Goal: Task Accomplishment & Management: Manage account settings

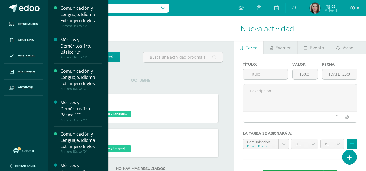
scroll to position [117, 0]
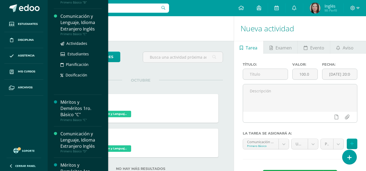
click at [82, 32] on div "Primero Básico "C"" at bounding box center [80, 34] width 41 height 4
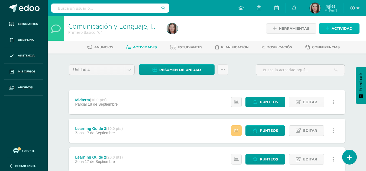
click at [327, 30] on icon at bounding box center [328, 28] width 4 height 5
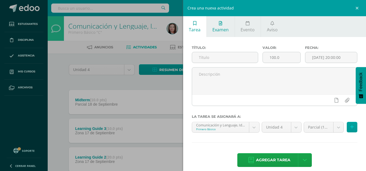
click at [227, 29] on span "Examen" at bounding box center [220, 30] width 16 height 6
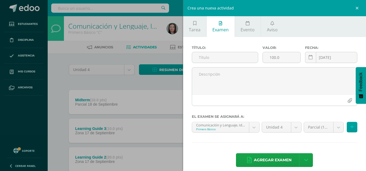
scroll to position [6, 0]
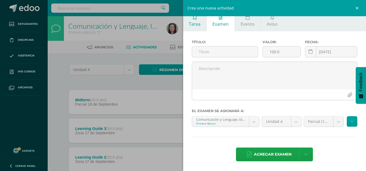
click at [201, 21] on link "Tarea" at bounding box center [194, 21] width 23 height 21
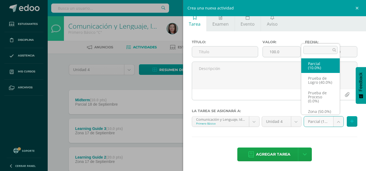
click at [331, 123] on body "Estudiantes Disciplina Asistencia Mis cursos Archivos Soporte Ayuda Reportar un…" at bounding box center [183, 118] width 366 height 237
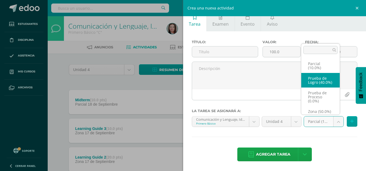
select select "157488"
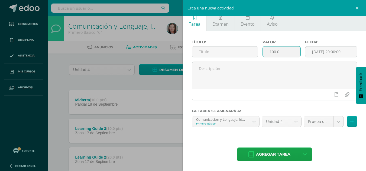
click at [280, 55] on input "100.0" at bounding box center [282, 52] width 38 height 11
type input "1"
type input "40.00"
click at [235, 50] on input "text" at bounding box center [225, 52] width 66 height 11
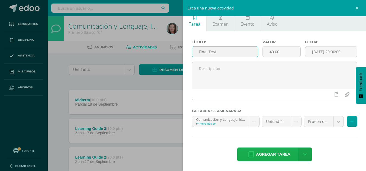
type input "Final Test"
click at [282, 159] on span "Agregar tarea" at bounding box center [273, 154] width 34 height 13
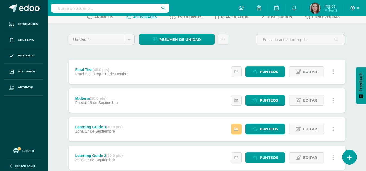
scroll to position [30, 0]
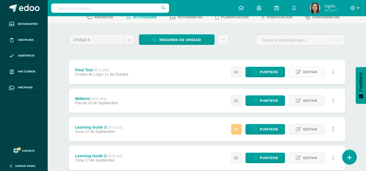
click at [314, 71] on span "Editar" at bounding box center [310, 72] width 14 height 10
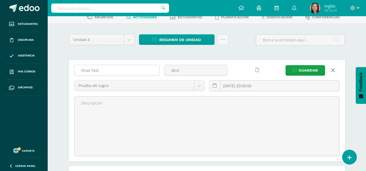
click at [137, 69] on input "Final Test" at bounding box center [116, 70] width 85 height 11
type input "Final Exam"
click at [302, 70] on span "Guardar" at bounding box center [308, 71] width 19 height 10
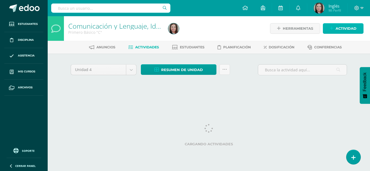
click at [334, 28] on link "Actividad" at bounding box center [343, 28] width 41 height 11
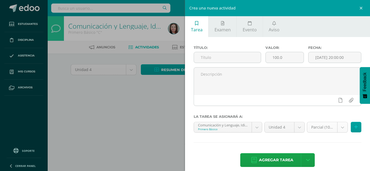
click at [337, 101] on body "La tarea Final Exam fue editada exitosamente. Estudiantes Disciplina Asistencia…" at bounding box center [185, 50] width 370 height 101
click at [226, 31] on body "La tarea Final Exam fue editada exitosamente. Estudiantes Disciplina Asistencia…" at bounding box center [185, 50] width 370 height 101
click at [226, 31] on span "Examen" at bounding box center [222, 30] width 16 height 6
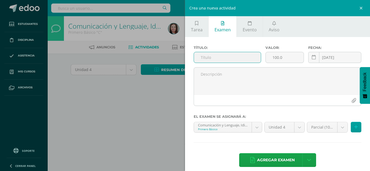
scroll to position [6, 0]
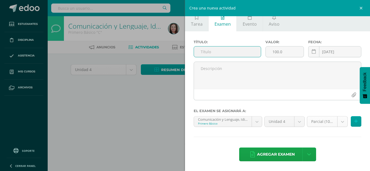
click at [340, 101] on body "La tarea Final Exam fue editada exitosamente. Estudiantes Disciplina Asistencia…" at bounding box center [185, 50] width 370 height 101
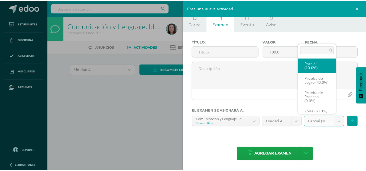
scroll to position [10, 0]
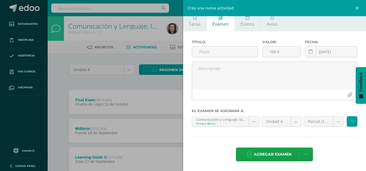
click at [149, 114] on body "La tarea Final Exam fue editada exitosamente. Estudiantes Disciplina Asistencia…" at bounding box center [183, 132] width 366 height 265
click at [357, 10] on link at bounding box center [358, 8] width 16 height 16
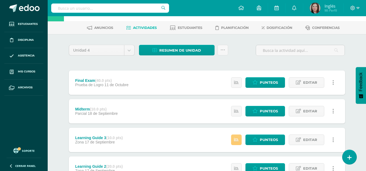
scroll to position [40, 0]
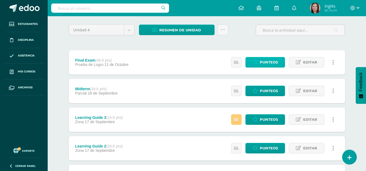
click at [263, 64] on span "Punteos" at bounding box center [269, 62] width 18 height 10
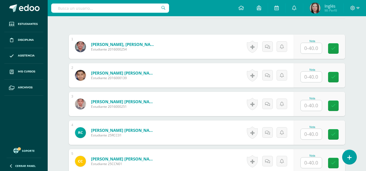
scroll to position [161, 0]
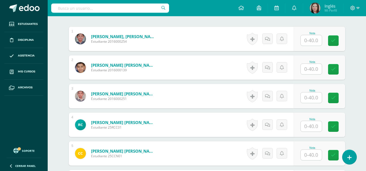
drag, startPoint x: 311, startPoint y: 104, endPoint x: 311, endPoint y: 95, distance: 8.4
click at [311, 95] on div "Nota" at bounding box center [319, 96] width 51 height 24
click at [311, 95] on input "text" at bounding box center [314, 98] width 22 height 11
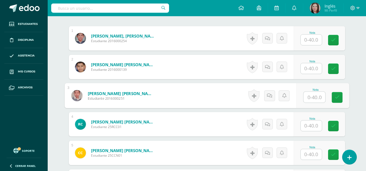
scroll to position [162, 0]
type input "37"
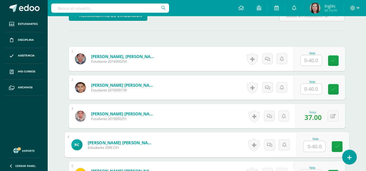
scroll to position [141, 0]
click at [314, 91] on input "text" at bounding box center [311, 89] width 21 height 11
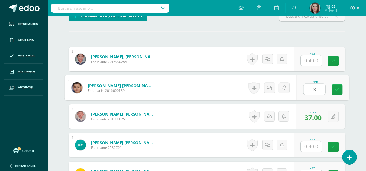
type input "31"
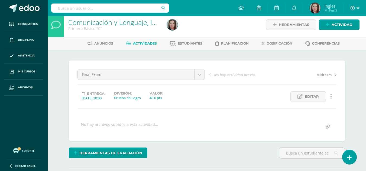
scroll to position [3, 0]
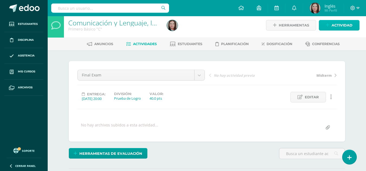
click at [334, 24] on span "Actividad" at bounding box center [341, 25] width 21 height 10
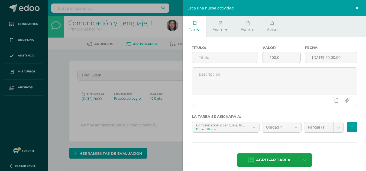
click at [357, 11] on link at bounding box center [358, 8] width 16 height 16
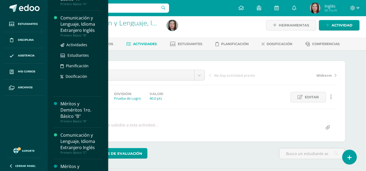
scroll to position [55, 0]
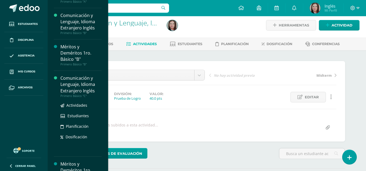
click at [82, 79] on div "Comunicación y Lenguaje, Idioma Extranjero Inglés" at bounding box center [80, 84] width 41 height 19
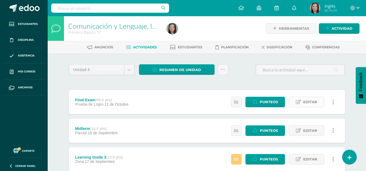
click at [308, 99] on span "Editar" at bounding box center [310, 102] width 14 height 10
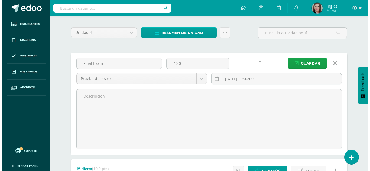
scroll to position [30, 0]
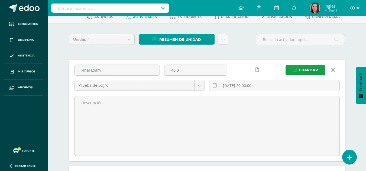
click at [335, 69] on link at bounding box center [333, 70] width 14 height 10
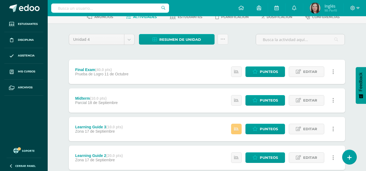
click at [333, 72] on icon at bounding box center [333, 72] width 2 height 6
click at [307, 74] on span "Editar" at bounding box center [310, 72] width 14 height 10
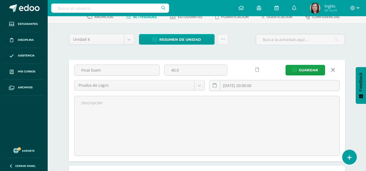
click at [257, 68] on icon at bounding box center [257, 70] width 4 height 5
click at [255, 70] on icon at bounding box center [257, 70] width 4 height 5
click at [335, 69] on link at bounding box center [333, 70] width 14 height 10
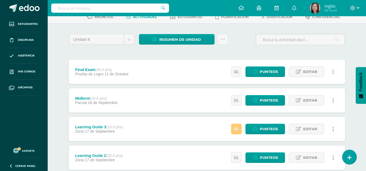
click at [332, 73] on link at bounding box center [333, 72] width 11 height 11
click at [308, 98] on link "Eliminar" at bounding box center [323, 98] width 56 height 8
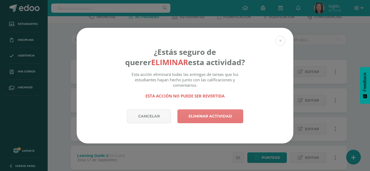
click at [226, 121] on link "Eliminar actividad" at bounding box center [210, 117] width 66 height 14
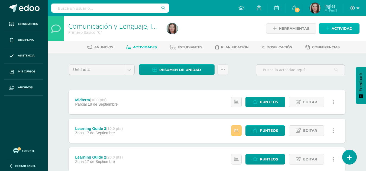
click at [335, 28] on span "Actividad" at bounding box center [341, 29] width 21 height 10
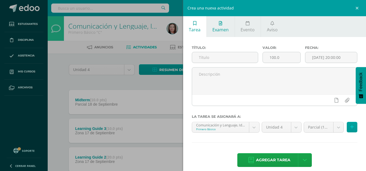
click at [222, 28] on span "Examen" at bounding box center [220, 30] width 16 height 6
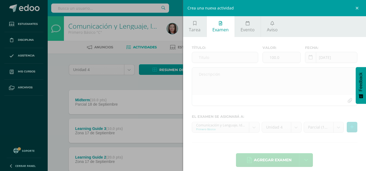
scroll to position [6, 0]
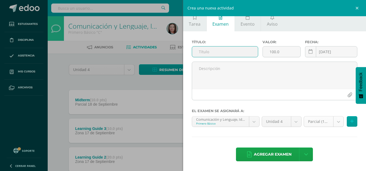
click at [329, 123] on body "La tarea Final Exam fue eliminada exitosamente. Estudiantes Disciplina Asistenc…" at bounding box center [183, 118] width 366 height 237
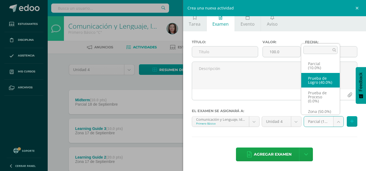
select select "157488"
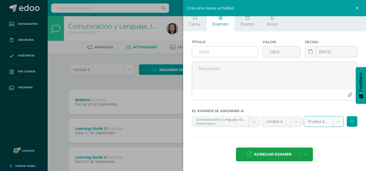
click at [223, 52] on input "text" at bounding box center [225, 52] width 66 height 11
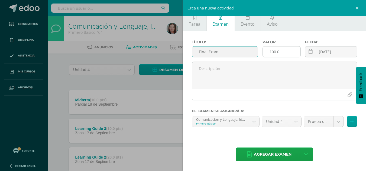
type input "Final Exam"
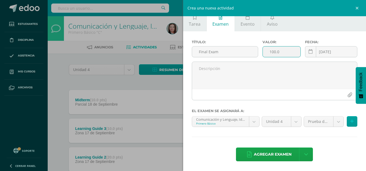
click at [275, 53] on input "100.0" at bounding box center [282, 52] width 38 height 11
type input "1"
type input "40.00"
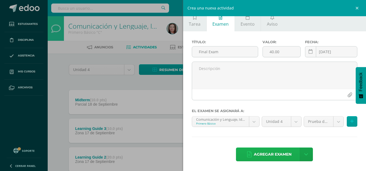
click at [278, 152] on span "Agregar examen" at bounding box center [273, 154] width 38 height 13
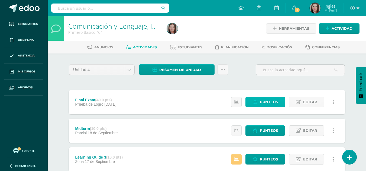
click at [265, 103] on span "Punteos" at bounding box center [269, 102] width 18 height 10
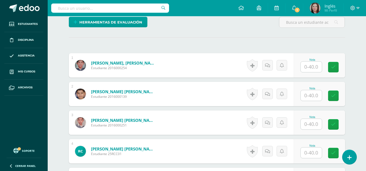
scroll to position [135, 0]
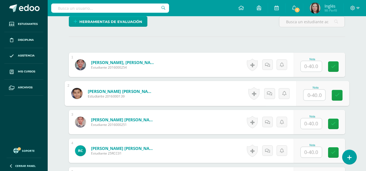
click at [313, 92] on input "text" at bounding box center [314, 95] width 22 height 11
type input "25"
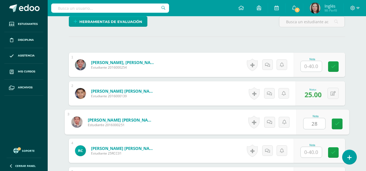
type input "28"
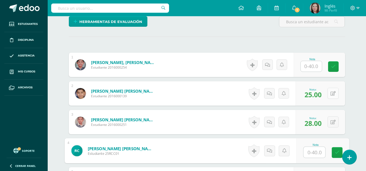
click at [332, 94] on button at bounding box center [332, 93] width 11 height 11
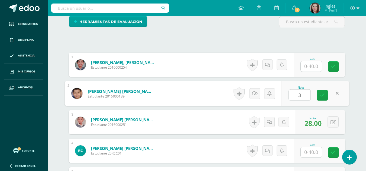
type input "31"
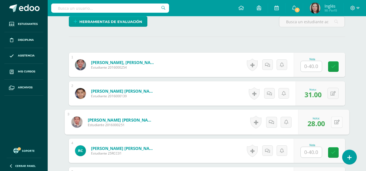
click at [332, 121] on button at bounding box center [336, 122] width 11 height 11
type input "37"
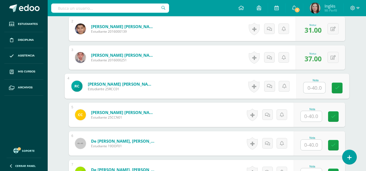
scroll to position [201, 0]
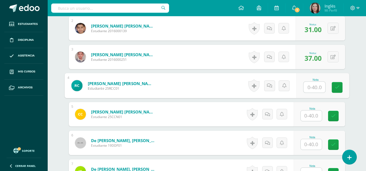
click at [314, 87] on input "text" at bounding box center [314, 87] width 22 height 11
type input "29"
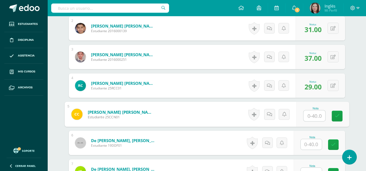
click at [311, 116] on input "text" at bounding box center [314, 116] width 22 height 11
type input "33"
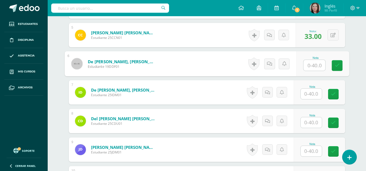
scroll to position [311, 0]
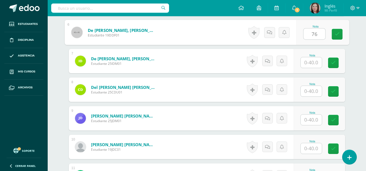
type input "7"
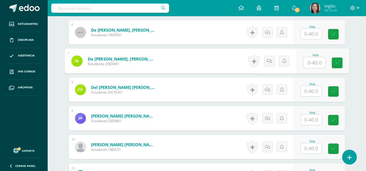
click at [311, 58] on input "text" at bounding box center [314, 62] width 22 height 11
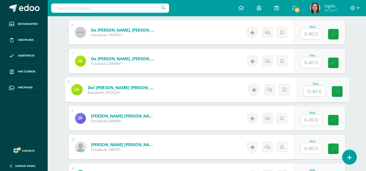
click at [314, 88] on input "text" at bounding box center [314, 91] width 22 height 11
type input "7"
type input "27"
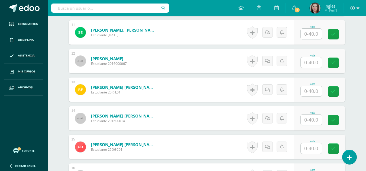
scroll to position [455, 0]
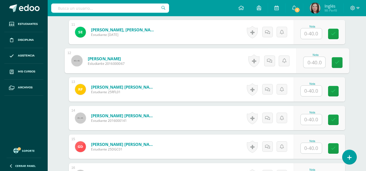
click at [311, 64] on input "text" at bounding box center [314, 62] width 22 height 11
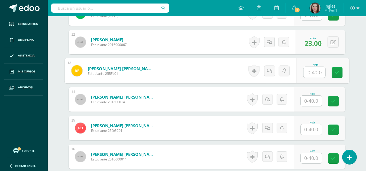
scroll to position [474, 0]
click at [332, 43] on button at bounding box center [332, 41] width 11 height 11
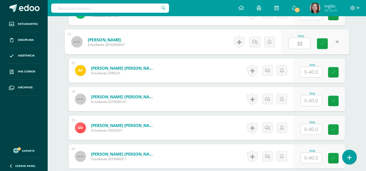
type input "32"
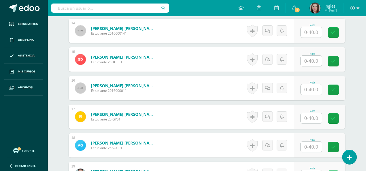
scroll to position [543, 0]
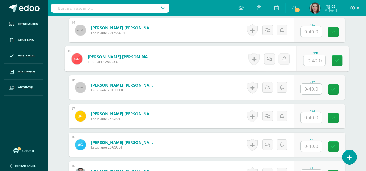
click at [312, 60] on input "text" at bounding box center [314, 60] width 22 height 11
type input "34"
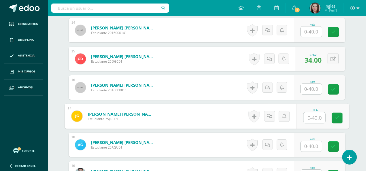
click at [307, 121] on input "text" at bounding box center [314, 118] width 22 height 11
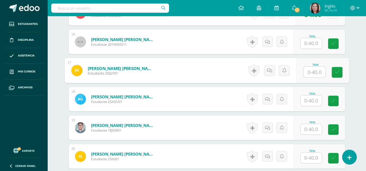
scroll to position [589, 0]
click at [313, 73] on input "text" at bounding box center [314, 72] width 22 height 11
type input "37"
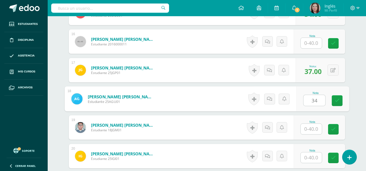
type input "34"
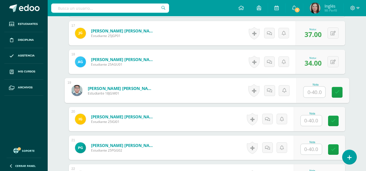
scroll to position [627, 0]
click at [313, 94] on input "text" at bounding box center [314, 92] width 22 height 11
type input "34"
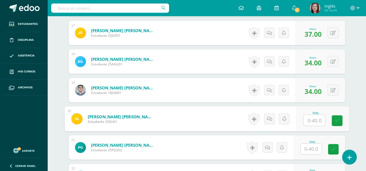
click at [315, 124] on input "text" at bounding box center [314, 120] width 22 height 11
type input "39"
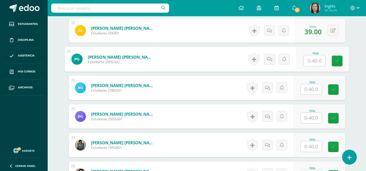
scroll to position [715, 0]
type input "36"
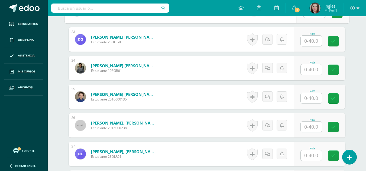
scroll to position [793, 0]
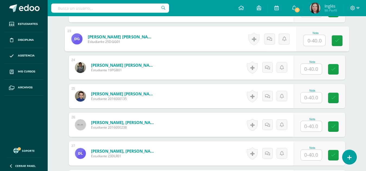
click at [314, 40] on input "text" at bounding box center [314, 40] width 22 height 11
type input "32"
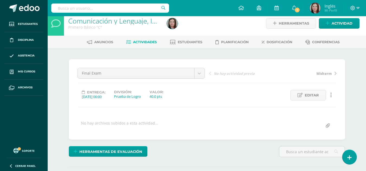
scroll to position [0, 0]
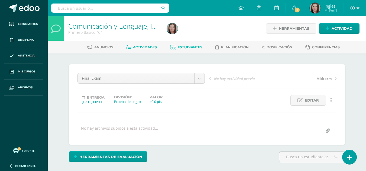
click at [184, 48] on span "Estudiantes" at bounding box center [190, 47] width 25 height 4
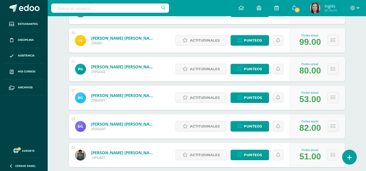
scroll to position [634, 0]
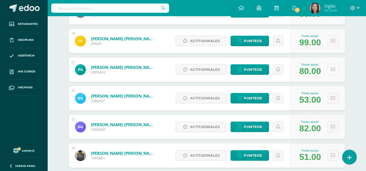
click at [330, 70] on button at bounding box center [332, 69] width 11 height 11
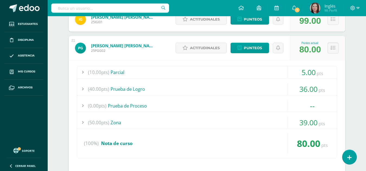
scroll to position [656, 0]
click at [327, 110] on div "--" at bounding box center [312, 106] width 49 height 12
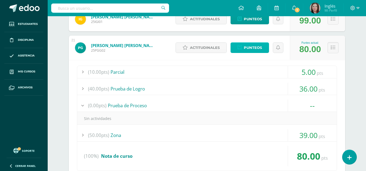
click at [252, 48] on span "Punteos" at bounding box center [253, 48] width 18 height 10
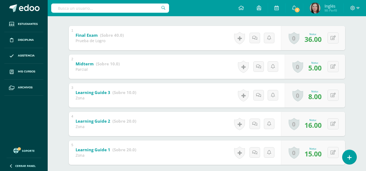
scroll to position [109, 0]
click at [333, 36] on button at bounding box center [336, 37] width 11 height 11
type input "26"
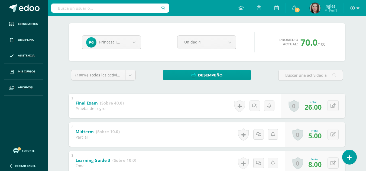
scroll to position [40, 0]
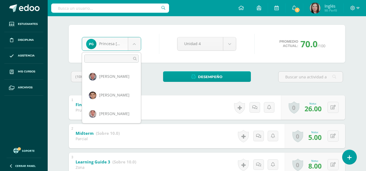
click at [138, 45] on body "Estudiantes Disciplina Asistencia Mis cursos Archivos Soporte Ayuda Reportar un…" at bounding box center [183, 115] width 366 height 310
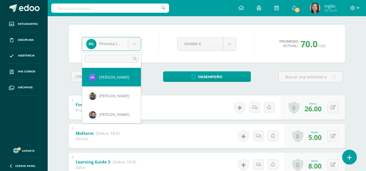
scroll to position [411, 0]
select select "2190"
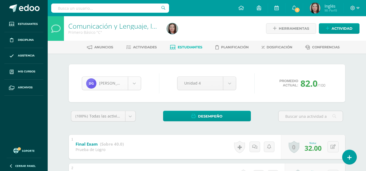
click at [135, 87] on body "Estudiantes Disciplina Asistencia Mis cursos Archivos Soporte Ayuda Reportar un…" at bounding box center [183, 155] width 366 height 310
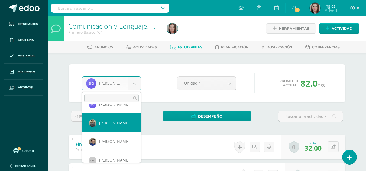
scroll to position [424, 0]
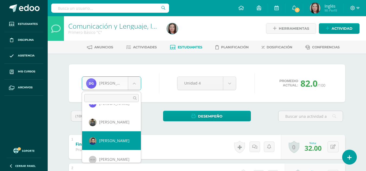
select select "279"
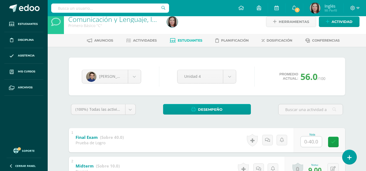
scroll to position [8, 0]
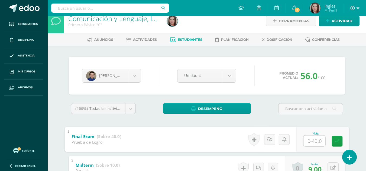
click at [315, 141] on input "text" at bounding box center [314, 141] width 22 height 11
type input "35"
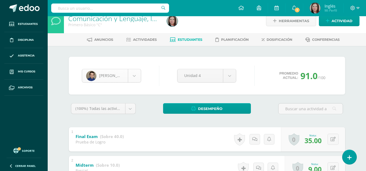
click at [134, 76] on body "Estudiantes Disciplina Asistencia Mis cursos Archivos Soporte Ayuda Reportar un…" at bounding box center [183, 147] width 366 height 310
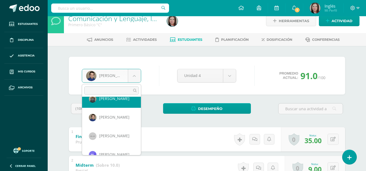
scroll to position [440, 0]
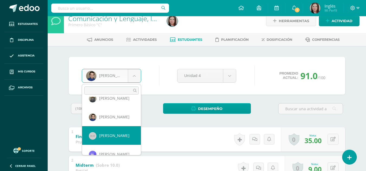
select select "334"
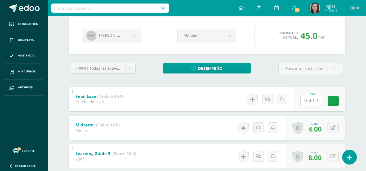
scroll to position [37, 0]
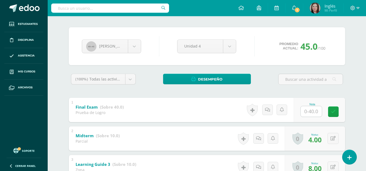
click at [307, 109] on input "text" at bounding box center [311, 111] width 21 height 11
click at [311, 113] on input "text" at bounding box center [314, 111] width 22 height 11
type input "28"
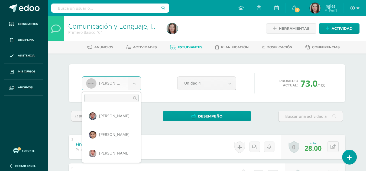
click at [138, 86] on body "Estudiantes Disciplina Asistencia Mis cursos Archivos Soporte Ayuda Reportar un…" at bounding box center [183, 155] width 366 height 310
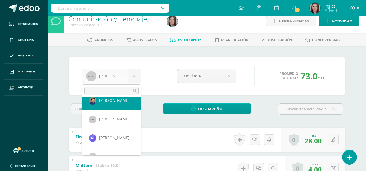
scroll to position [457, 0]
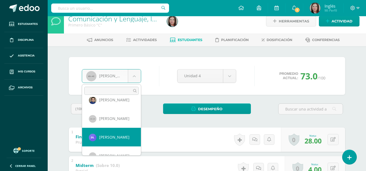
select select "1871"
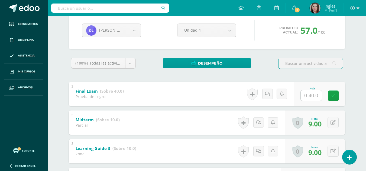
scroll to position [54, 0]
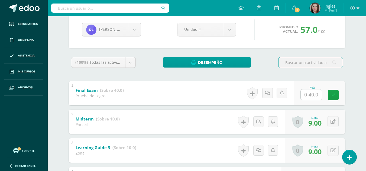
click at [310, 98] on input "text" at bounding box center [311, 95] width 21 height 11
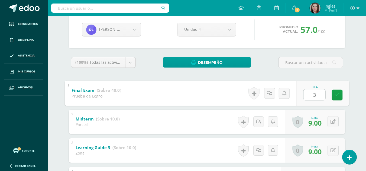
type input "35"
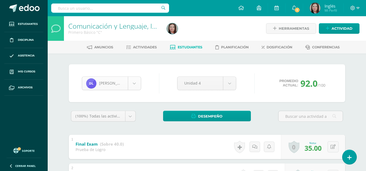
click at [133, 87] on body "Estudiantes Disciplina Asistencia Mis cursos Archivos Soporte Ayuda Reportar un…" at bounding box center [183, 155] width 366 height 310
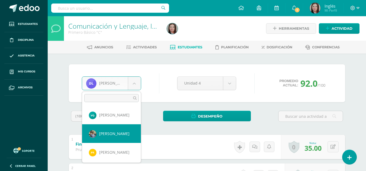
scroll to position [526, 0]
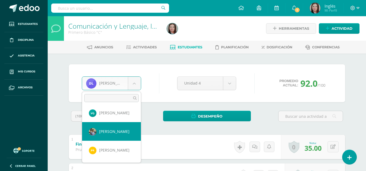
select select "365"
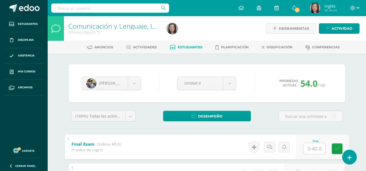
click at [313, 152] on input "text" at bounding box center [314, 148] width 22 height 11
type input "30"
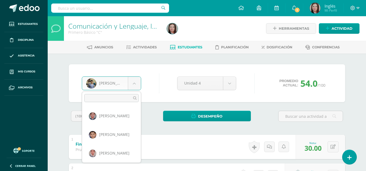
click at [137, 87] on body "Estudiantes Disciplina Asistencia Mis cursos Archivos Soporte Ayuda Reportar un…" at bounding box center [183, 155] width 366 height 310
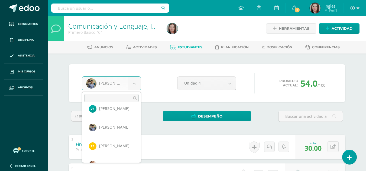
scroll to position [532, 0]
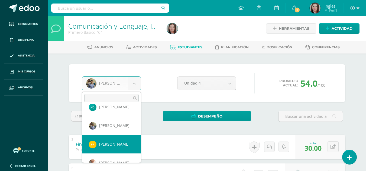
select select "1874"
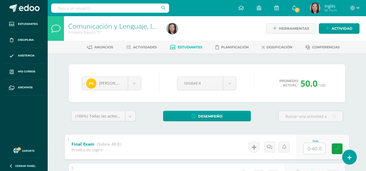
click at [313, 149] on input "text" at bounding box center [314, 148] width 22 height 11
type input "35"
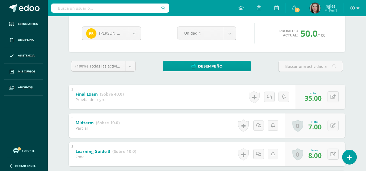
scroll to position [50, 0]
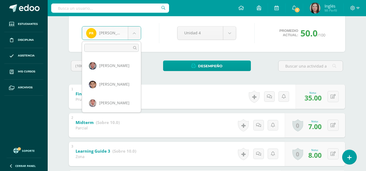
click at [135, 35] on body "Estudiantes Disciplina Asistencia Mis cursos Archivos Soporte Ayuda Reportar un…" at bounding box center [183, 105] width 366 height 310
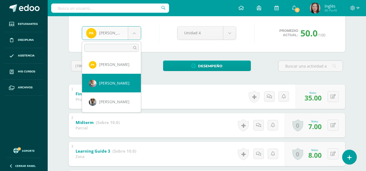
select select "368"
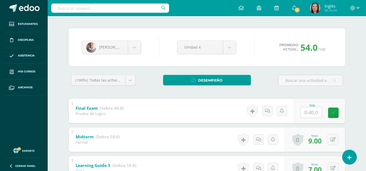
scroll to position [36, 0]
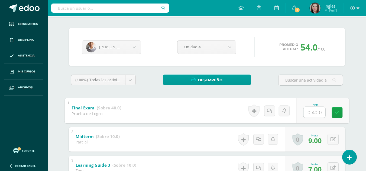
click at [315, 111] on input "text" at bounding box center [314, 112] width 22 height 11
type input "36"
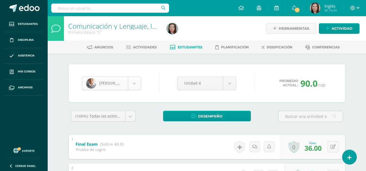
click at [130, 84] on body "Estudiantes Disciplina Asistencia Mis cursos Archivos Soporte Ayuda Reportar un…" at bounding box center [183, 155] width 366 height 310
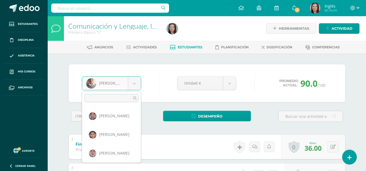
scroll to position [542, 0]
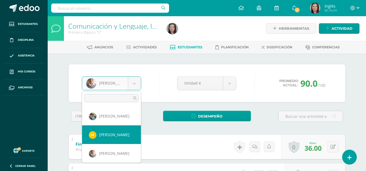
select select "1874"
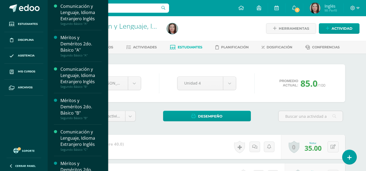
scroll to position [307, 0]
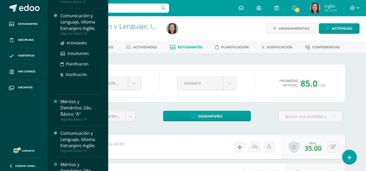
click at [90, 31] on div "Comunicación y Lenguaje, Idioma Extranjero Inglés" at bounding box center [80, 22] width 41 height 19
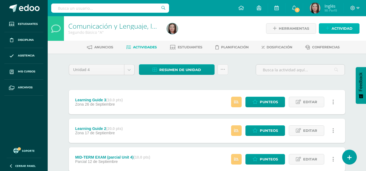
click at [335, 30] on span "Actividad" at bounding box center [341, 29] width 21 height 10
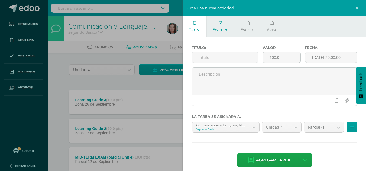
click at [227, 24] on link "Examen" at bounding box center [221, 26] width 28 height 21
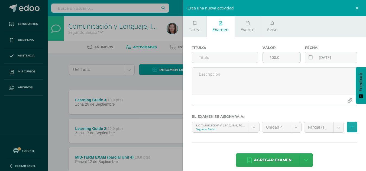
scroll to position [6, 0]
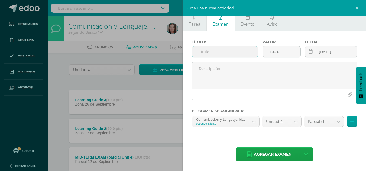
click at [220, 48] on input "text" at bounding box center [225, 52] width 66 height 11
type input "Final Exam"
click at [288, 48] on input "100.0" at bounding box center [282, 52] width 38 height 11
type input "1"
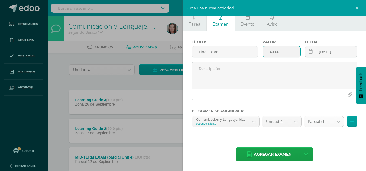
type input "40.00"
click at [335, 126] on body "Estudiantes Disciplina Asistencia Mis cursos Archivos Soporte Ayuda Reportar un…" at bounding box center [183, 118] width 366 height 237
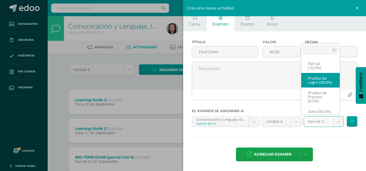
select select "158321"
click at [336, 121] on body "Estudiantes Disciplina Asistencia Mis cursos Archivos Soporte Ayuda Reportar un…" at bounding box center [183, 118] width 366 height 237
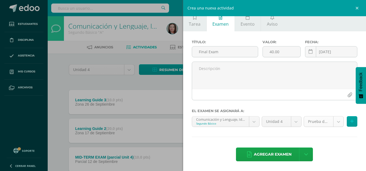
click at [336, 121] on body "Estudiantes Disciplina Asistencia Mis cursos Archivos Soporte Ayuda Reportar un…" at bounding box center [183, 118] width 366 height 237
click at [283, 153] on span "Agregar examen" at bounding box center [273, 154] width 38 height 13
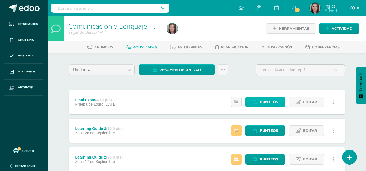
click at [272, 103] on span "Punteos" at bounding box center [269, 102] width 18 height 10
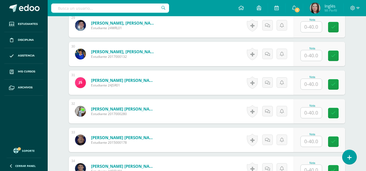
scroll to position [979, 0]
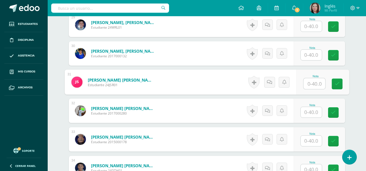
click at [315, 80] on input "text" at bounding box center [314, 84] width 22 height 11
type input "1"
type input "25"
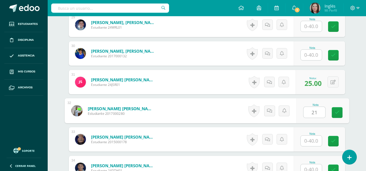
type input "21"
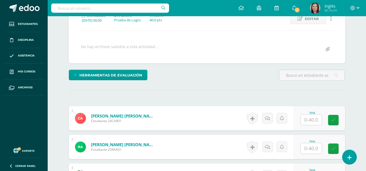
scroll to position [0, 0]
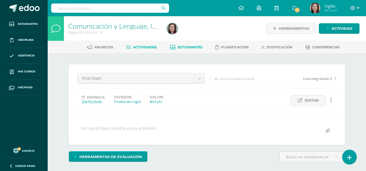
click at [186, 52] on link "Estudiantes" at bounding box center [186, 47] width 32 height 9
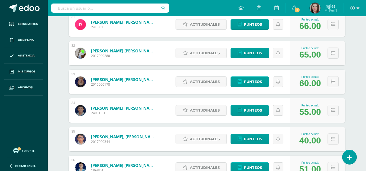
scroll to position [967, 0]
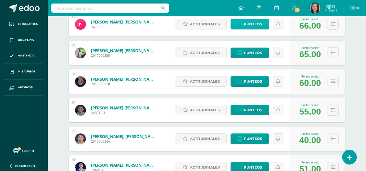
click at [248, 25] on span "Punteos" at bounding box center [253, 24] width 18 height 10
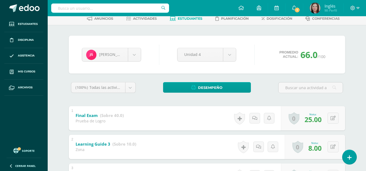
scroll to position [28, 0]
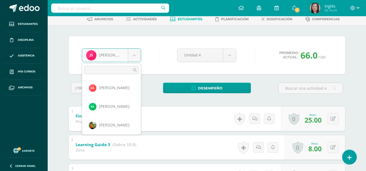
click at [132, 53] on body "Estudiantes Disciplina Asistencia Mis cursos Archivos Soporte Ayuda Reportar un…" at bounding box center [183, 127] width 366 height 310
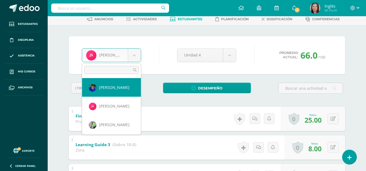
scroll to position [542, 0]
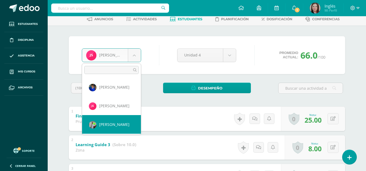
select select "457"
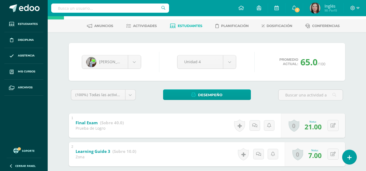
scroll to position [21, 0]
click at [141, 61] on div "[PERSON_NAME] [PERSON_NAME] [PERSON_NAME] [PERSON_NAME] [PERSON_NAME] [PERSON_N…" at bounding box center [112, 63] width 64 height 14
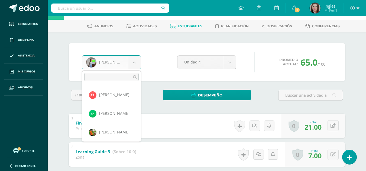
click at [136, 63] on body "Estudiantes Disciplina Asistencia Mis cursos Archivos Soporte Ayuda Reportar un…" at bounding box center [183, 134] width 366 height 310
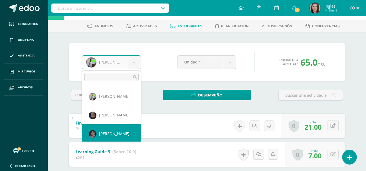
scroll to position [579, 0]
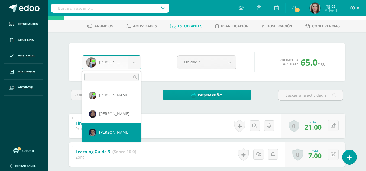
select select "1960"
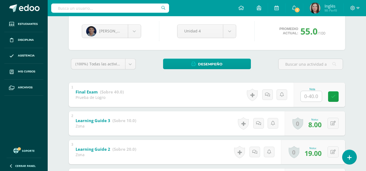
scroll to position [54, 0]
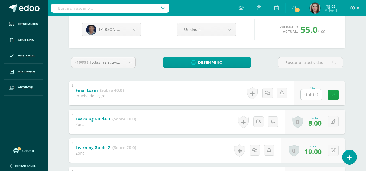
click at [311, 95] on input "text" at bounding box center [311, 95] width 21 height 11
type input "33"
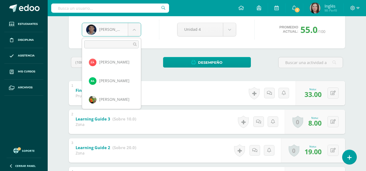
click at [136, 27] on body "Estudiantes Disciplina Asistencia Mis cursos Archivos Soporte Ayuda Reportar un…" at bounding box center [183, 101] width 366 height 310
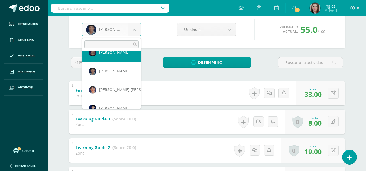
scroll to position [608, 0]
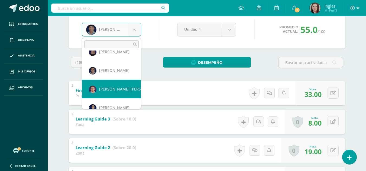
select select "428"
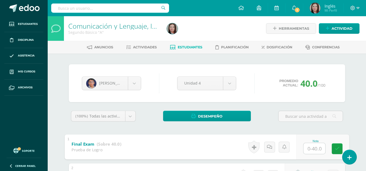
click at [311, 150] on input "text" at bounding box center [314, 148] width 22 height 11
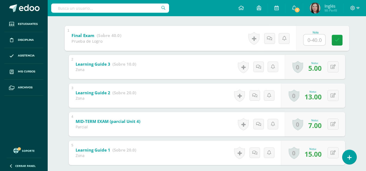
scroll to position [108, 0]
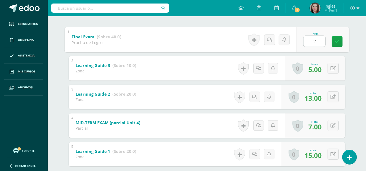
type input "21"
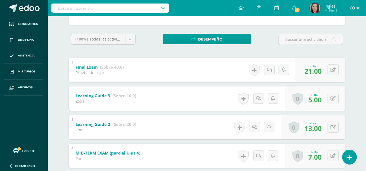
scroll to position [0, 0]
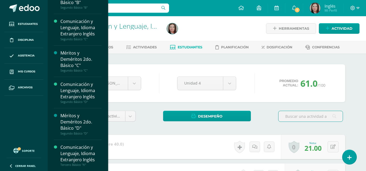
scroll to position [487, 0]
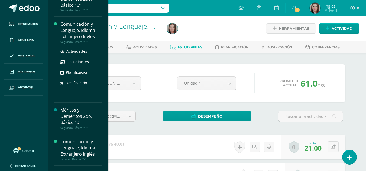
click at [83, 36] on div "Comunicación y Lenguaje, Idioma Extranjero Inglés" at bounding box center [80, 30] width 41 height 19
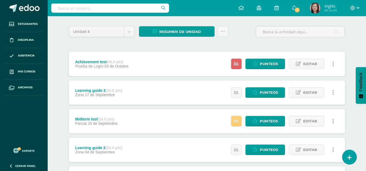
scroll to position [38, 0]
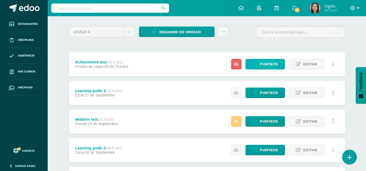
click at [254, 67] on icon at bounding box center [254, 64] width 5 height 5
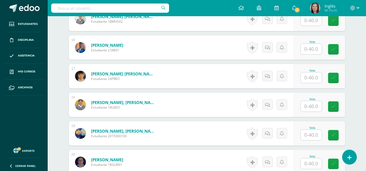
scroll to position [584, 0]
click at [314, 75] on input "text" at bounding box center [311, 77] width 21 height 11
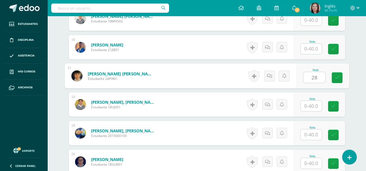
type input "28"
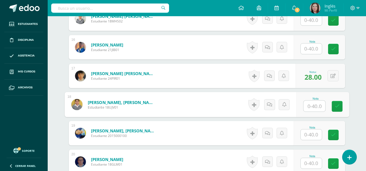
click at [318, 108] on input "text" at bounding box center [314, 106] width 22 height 11
type input "21"
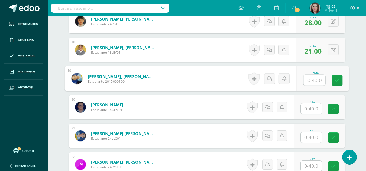
scroll to position [661, 0]
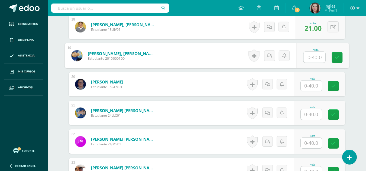
click at [313, 58] on input "text" at bounding box center [314, 57] width 22 height 11
type input "28"
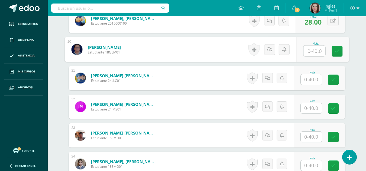
scroll to position [697, 0]
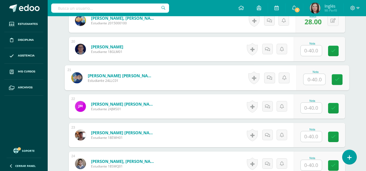
click at [312, 80] on input "text" at bounding box center [314, 79] width 22 height 11
type input "27"
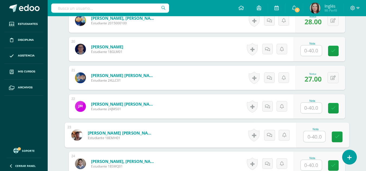
click at [311, 141] on input "text" at bounding box center [314, 137] width 22 height 11
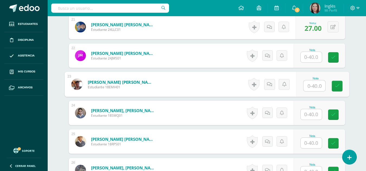
scroll to position [746, 0]
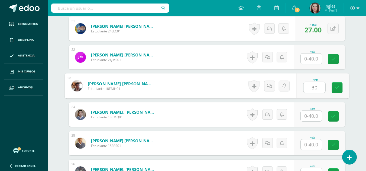
type input "30"
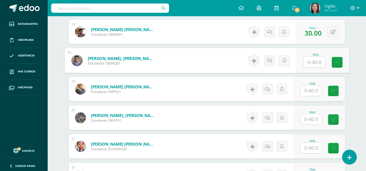
scroll to position [813, 0]
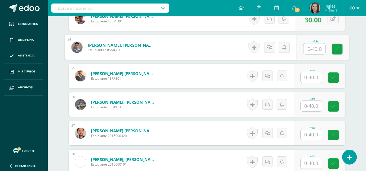
click at [320, 49] on input "text" at bounding box center [314, 49] width 22 height 11
click at [315, 49] on input "text" at bounding box center [314, 49] width 22 height 11
type input "9"
type input "29"
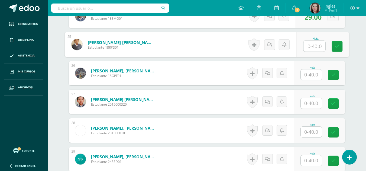
scroll to position [845, 0]
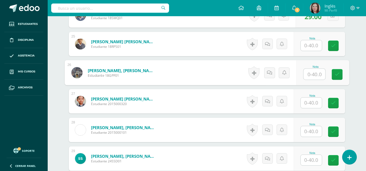
click at [312, 75] on input "text" at bounding box center [314, 74] width 22 height 11
type input "27"
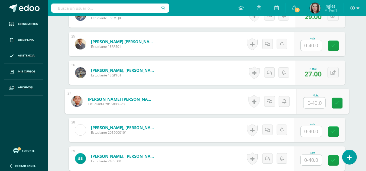
click at [315, 101] on input "text" at bounding box center [314, 103] width 22 height 11
type input "23"
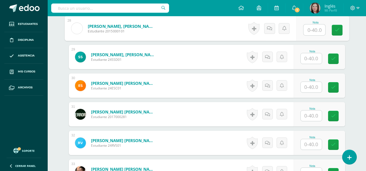
scroll to position [947, 0]
click at [314, 33] on input "text" at bounding box center [314, 29] width 22 height 11
type input "25"
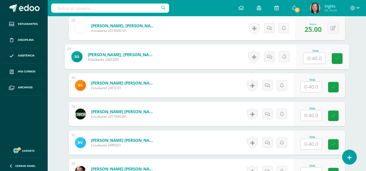
click at [318, 57] on input "text" at bounding box center [314, 58] width 22 height 11
type input "21"
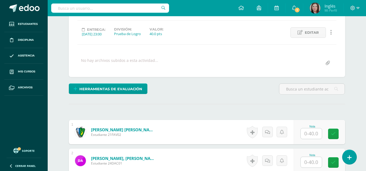
scroll to position [0, 0]
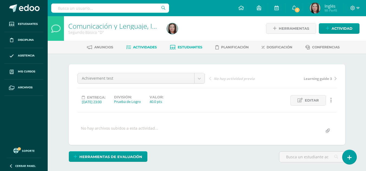
click at [194, 48] on span "Estudiantes" at bounding box center [190, 47] width 25 height 4
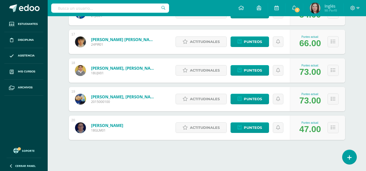
scroll to position [550, 0]
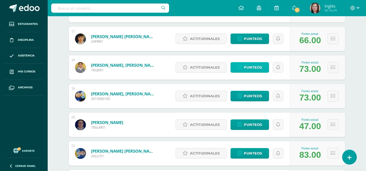
click at [246, 68] on span "Punteos" at bounding box center [253, 68] width 18 height 10
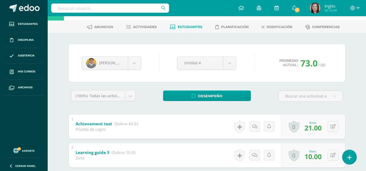
scroll to position [20, 0]
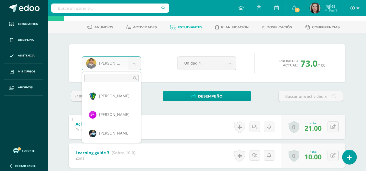
click at [137, 65] on body "Estudiantes Disciplina Asistencia Mis cursos Archivos Soporte Ayuda Reportar un…" at bounding box center [183, 135] width 366 height 310
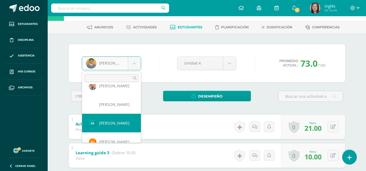
scroll to position [504, 0]
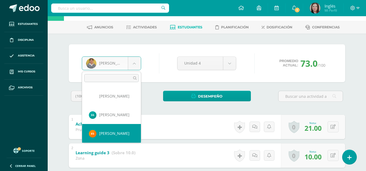
select select "2050"
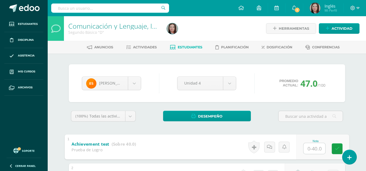
click at [307, 151] on input "text" at bounding box center [314, 148] width 22 height 11
type input "29"
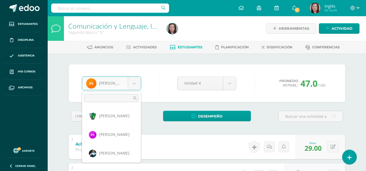
click at [134, 86] on body "Estudiantes Disciplina Asistencia Mis cursos Archivos Soporte Ayuda Reportar un…" at bounding box center [183, 155] width 366 height 310
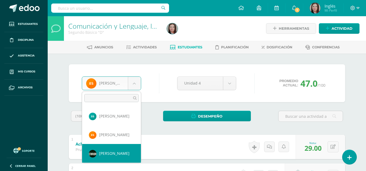
select select "485"
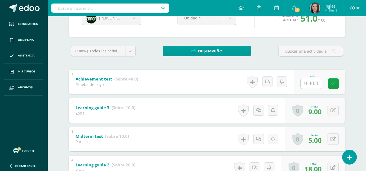
scroll to position [66, 0]
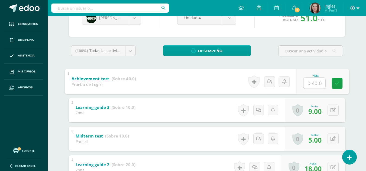
click at [311, 84] on input "text" at bounding box center [314, 83] width 22 height 11
type input "25"
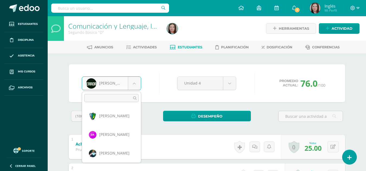
click at [139, 83] on body "Estudiantes Disciplina Asistencia Mis cursos Archivos Soporte Ayuda Reportar un…" at bounding box center [183, 155] width 366 height 310
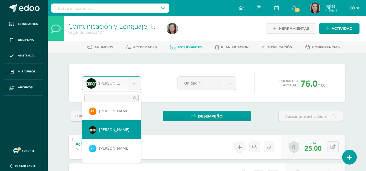
scroll to position [548, 0]
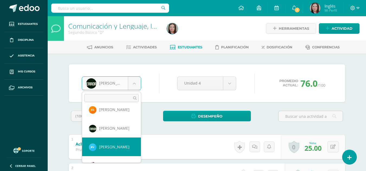
select select "1956"
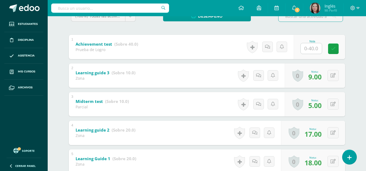
scroll to position [100, 0]
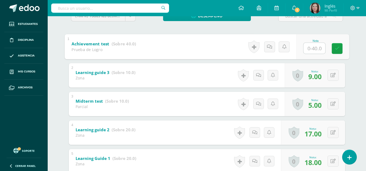
click at [315, 46] on input "text" at bounding box center [314, 48] width 22 height 11
type input "24"
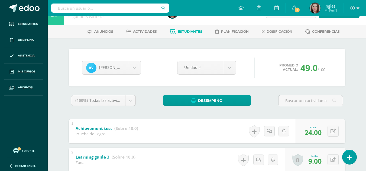
scroll to position [0, 0]
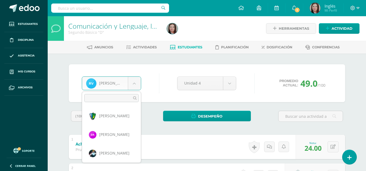
click at [137, 85] on body "Estudiantes Disciplina Asistencia Mis cursos Archivos Soporte Ayuda Reportar un…" at bounding box center [183, 155] width 366 height 310
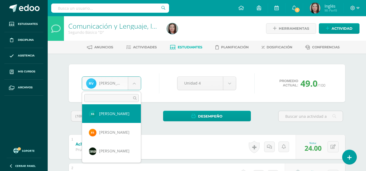
scroll to position [581, 0]
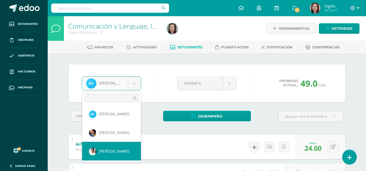
select select "2052"
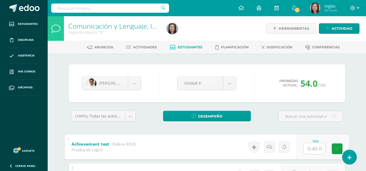
click at [315, 149] on input "text" at bounding box center [314, 148] width 22 height 11
type input "31"
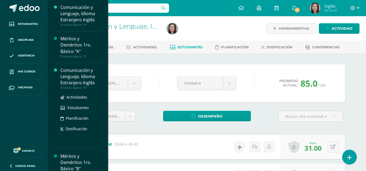
click at [85, 77] on div "Comunicación y Lenguaje, Idioma Extranjero Inglés" at bounding box center [80, 76] width 41 height 19
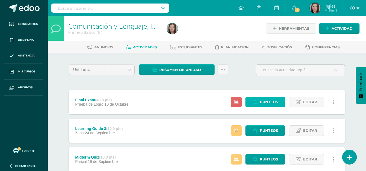
click at [263, 104] on span "Punteos" at bounding box center [269, 102] width 18 height 10
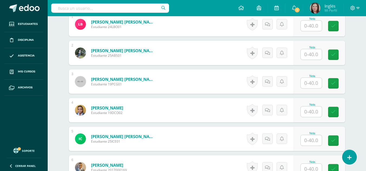
scroll to position [178, 0]
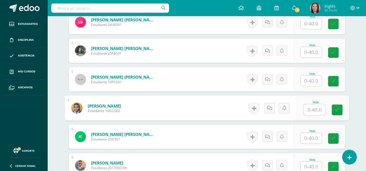
click at [311, 110] on input "text" at bounding box center [314, 110] width 22 height 11
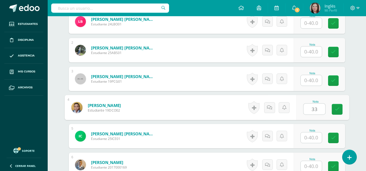
scroll to position [179, 0]
type input "33"
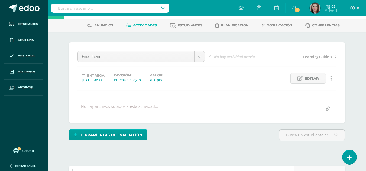
scroll to position [0, 0]
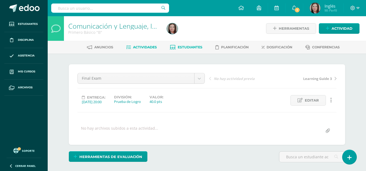
click at [185, 50] on link "Estudiantes" at bounding box center [186, 47] width 32 height 9
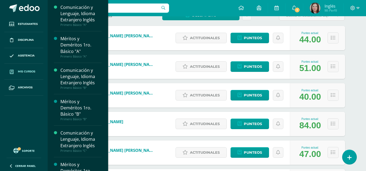
scroll to position [83, 0]
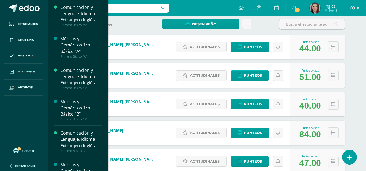
click at [27, 67] on link "Mis cursos" at bounding box center [23, 72] width 39 height 16
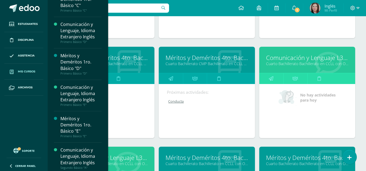
scroll to position [1056, 0]
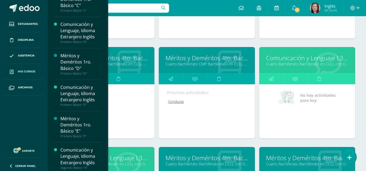
click at [302, 66] on link "Cuarto Bachillerato Bachillerato en CCLL con Orientación en Diseño Gráfico "A"" at bounding box center [307, 63] width 82 height 5
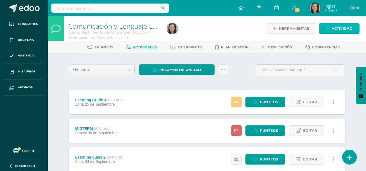
click at [325, 29] on link "Actividad" at bounding box center [339, 28] width 41 height 11
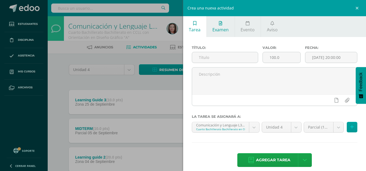
click at [222, 31] on span "Examen" at bounding box center [220, 30] width 16 height 6
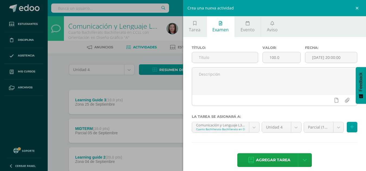
click at [222, 31] on div "Tarea Examen Evento Aviso Título: Valor: 100.0 Fecha: 2025-10-11 20:00:00 La ta…" at bounding box center [274, 96] width 183 height 161
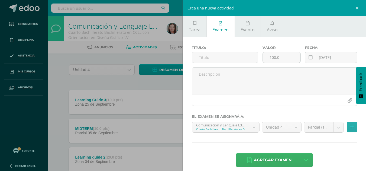
scroll to position [6, 0]
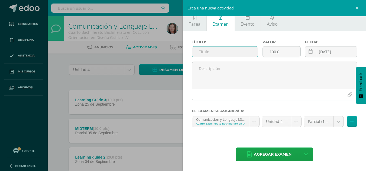
click at [210, 56] on input "text" at bounding box center [225, 52] width 66 height 11
type input "Final Exam"
click at [285, 54] on input "100.0" at bounding box center [282, 52] width 38 height 11
type input "1"
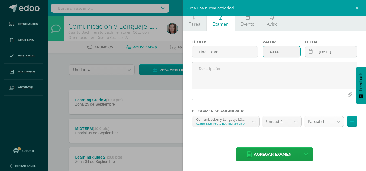
type input "40.00"
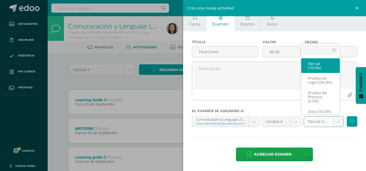
click at [336, 125] on body "Estudiantes Disciplina Asistencia Mis cursos Archivos Soporte Ayuda Reportar un…" at bounding box center [183, 118] width 366 height 237
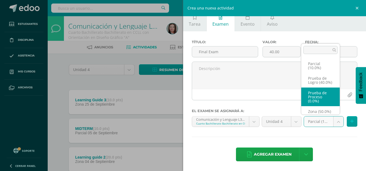
scroll to position [10, 0]
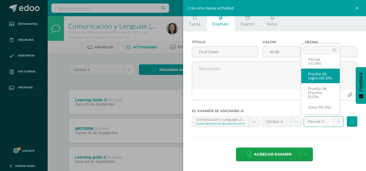
select select "163581"
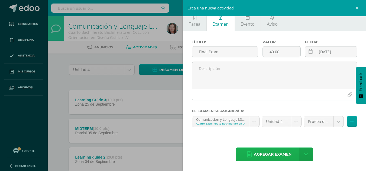
click at [261, 155] on span "Agregar examen" at bounding box center [273, 154] width 38 height 13
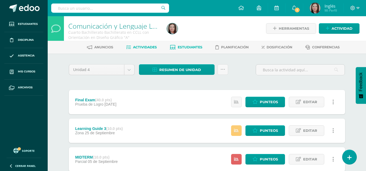
click at [191, 50] on link "Estudiantes" at bounding box center [186, 47] width 32 height 9
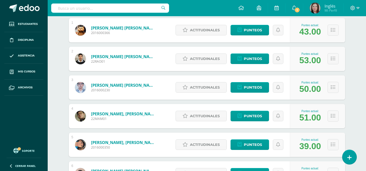
scroll to position [102, 0]
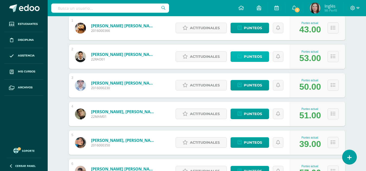
click at [249, 58] on span "Punteos" at bounding box center [253, 57] width 18 height 10
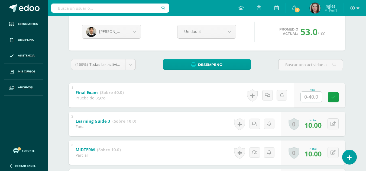
scroll to position [52, 0]
click at [311, 95] on input "text" at bounding box center [311, 97] width 21 height 11
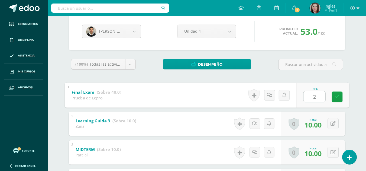
type input "26"
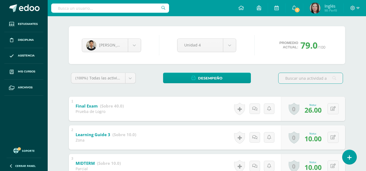
scroll to position [39, 0]
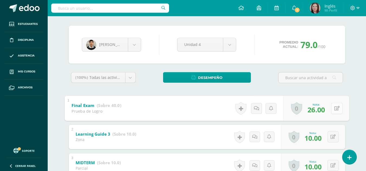
click at [331, 109] on button at bounding box center [336, 108] width 11 height 11
click at [324, 110] on icon at bounding box center [322, 110] width 5 height 5
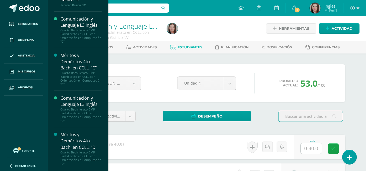
scroll to position [802, 0]
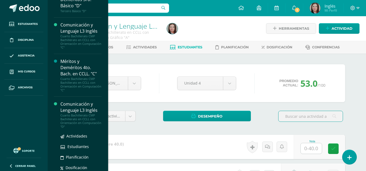
click at [83, 116] on div "Cuarto Bachillerato CMP Bachillerato en CCLL con Orientación en Computación "D"" at bounding box center [80, 121] width 41 height 15
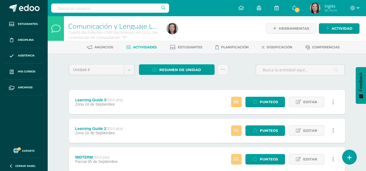
click at [299, 22] on div "Herramientas Detalle de asistencias Actividad" at bounding box center [312, 28] width 94 height 25
click at [327, 32] on link "Actividad" at bounding box center [339, 28] width 41 height 11
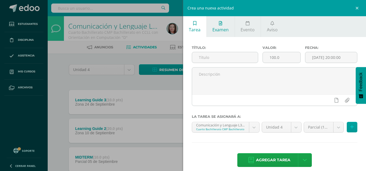
click at [217, 28] on span "Examen" at bounding box center [220, 30] width 16 height 6
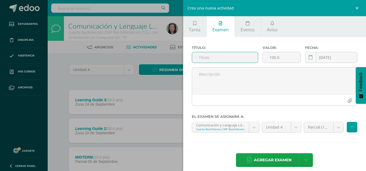
scroll to position [6, 0]
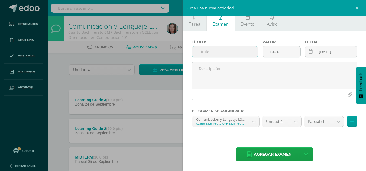
click at [212, 56] on input "text" at bounding box center [225, 52] width 66 height 11
type input "Final Exam"
drag, startPoint x: 287, startPoint y: 58, endPoint x: 283, endPoint y: 51, distance: 8.2
click at [283, 51] on div "Valor: 100.0" at bounding box center [281, 51] width 43 height 22
click at [283, 51] on input "100.0" at bounding box center [282, 52] width 38 height 11
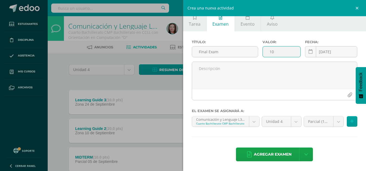
type input "1"
type input "40.00"
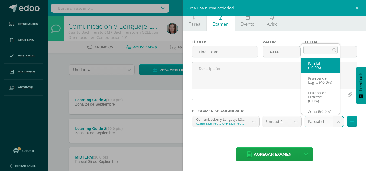
click at [335, 123] on body "Estudiantes Disciplina Asistencia Mis cursos Archivos Soporte Ayuda Reportar un…" at bounding box center [183, 118] width 366 height 237
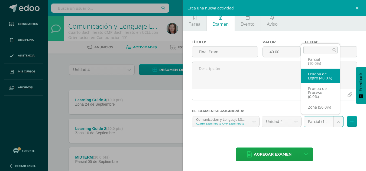
select select "161474"
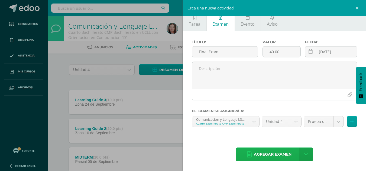
click at [259, 150] on span "Agregar examen" at bounding box center [273, 154] width 38 height 13
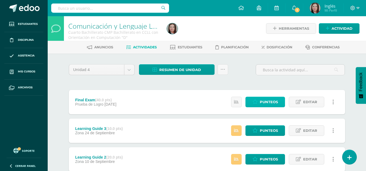
click at [269, 104] on span "Punteos" at bounding box center [269, 102] width 18 height 10
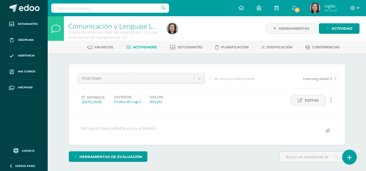
drag, startPoint x: 238, startPoint y: 76, endPoint x: 221, endPoint y: 73, distance: 17.4
click at [221, 73] on div "Final Exam Final Exam Learning Guide 3 Learning Guide 2 MIDTERM Learning Guide …" at bounding box center [207, 104] width 276 height 81
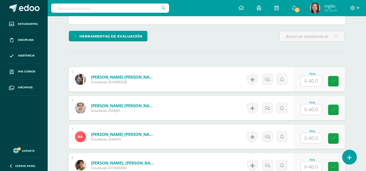
scroll to position [136, 0]
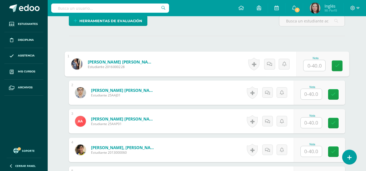
click at [311, 64] on input "text" at bounding box center [314, 65] width 22 height 11
type input "27"
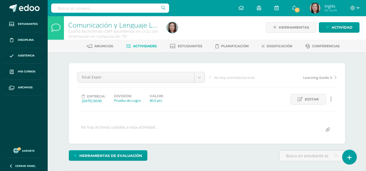
scroll to position [0, 0]
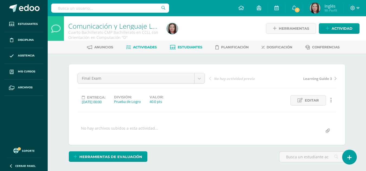
click at [187, 49] on span "Estudiantes" at bounding box center [190, 47] width 25 height 4
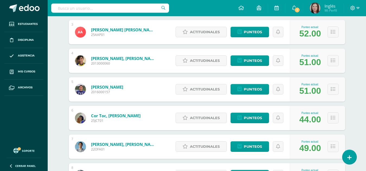
scroll to position [77, 0]
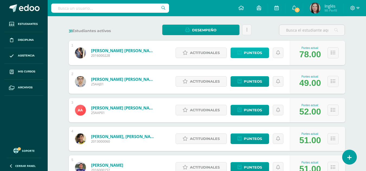
click at [247, 57] on span "Punteos" at bounding box center [253, 53] width 18 height 10
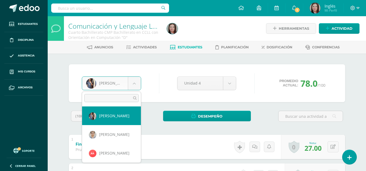
click at [140, 83] on body "Estudiantes Disciplina Asistencia Mis cursos Archivos Soporte Ayuda Reportar un…" at bounding box center [183, 155] width 366 height 310
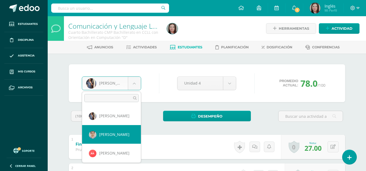
select select "2210"
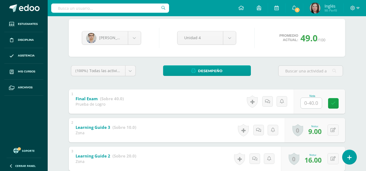
scroll to position [46, 0]
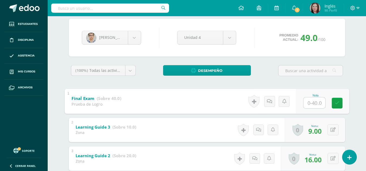
click at [311, 105] on input "text" at bounding box center [314, 102] width 22 height 11
type input "34"
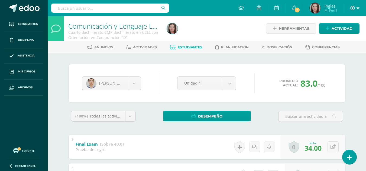
click at [352, 8] on icon at bounding box center [352, 8] width 5 height 5
click at [329, 36] on span "Cerrar sesión" at bounding box center [340, 36] width 24 height 5
